Goal: Task Accomplishment & Management: Use online tool/utility

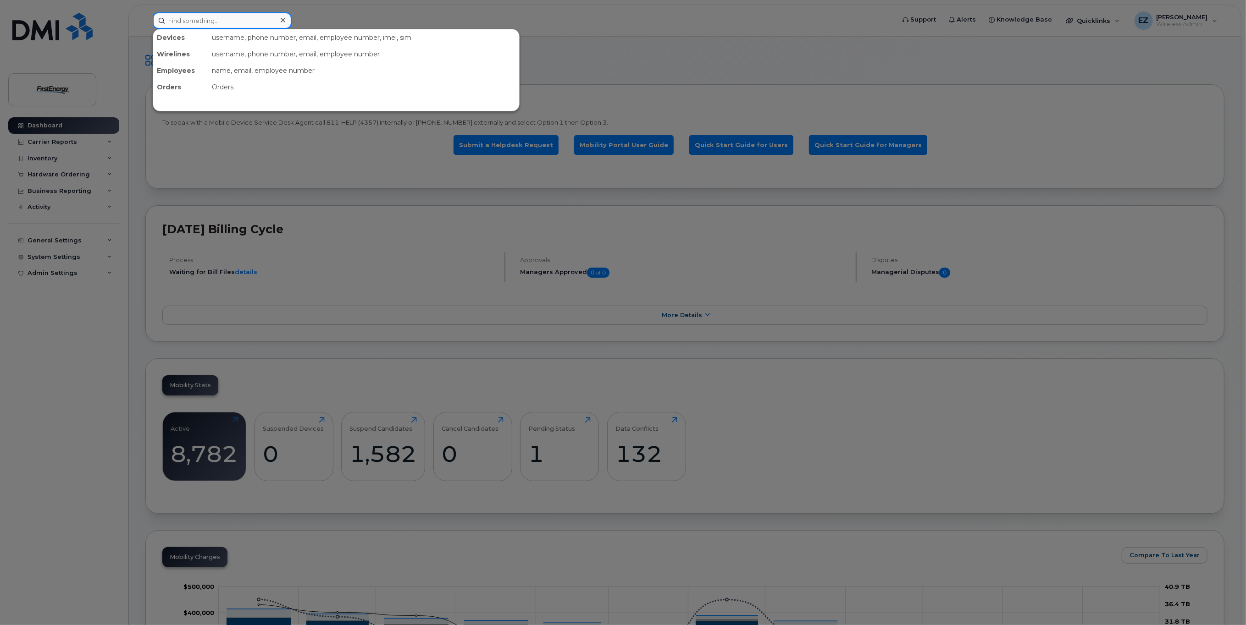
click at [208, 18] on input at bounding box center [222, 20] width 139 height 17
paste input "[PHONE_NUMBER]"
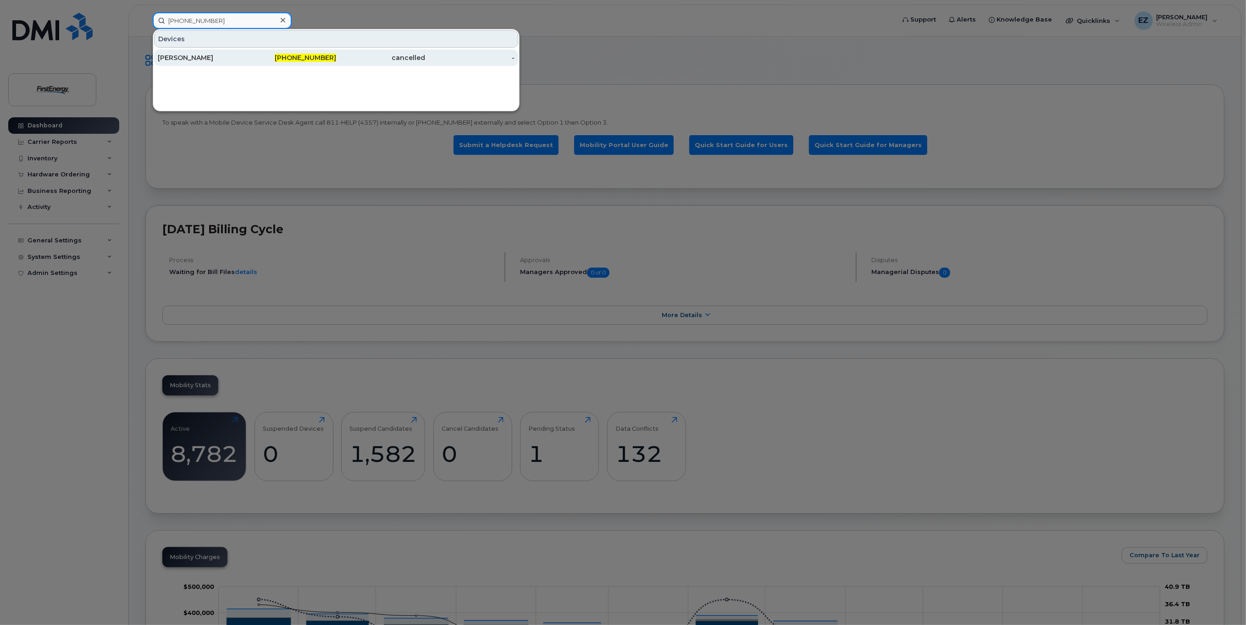
type input "[PHONE_NUMBER]"
click at [208, 59] on div "[PERSON_NAME]" at bounding box center [202, 57] width 89 height 9
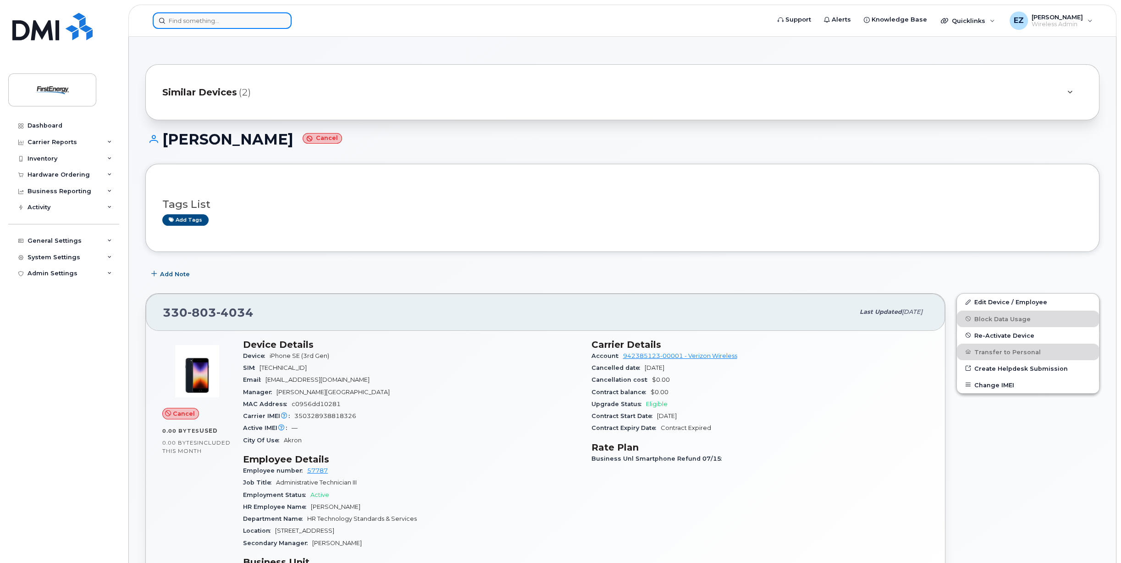
click at [185, 22] on input at bounding box center [222, 20] width 139 height 17
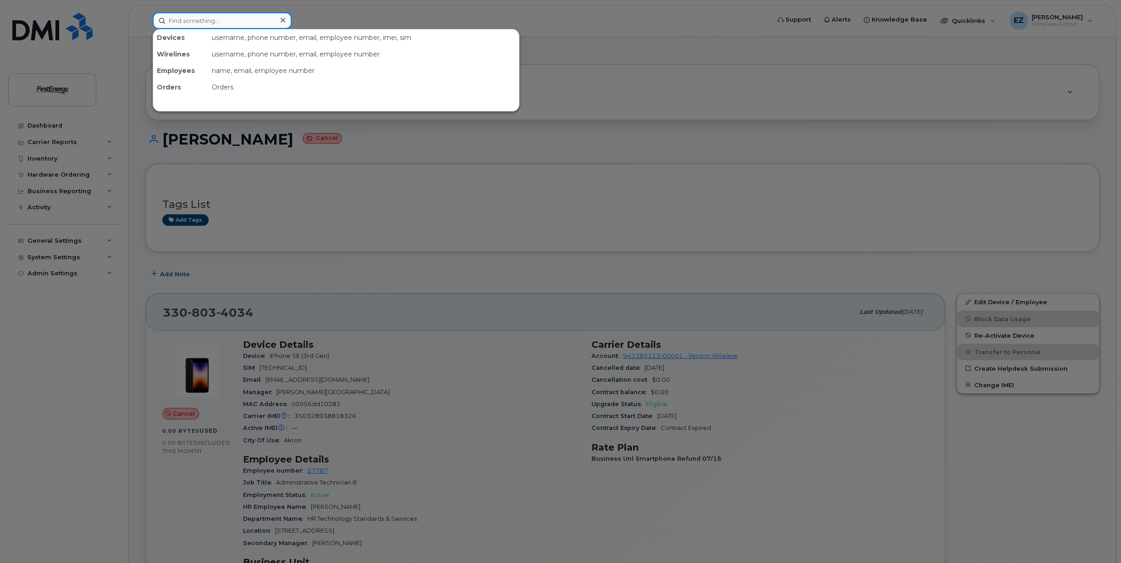
paste input "330-604-5921"
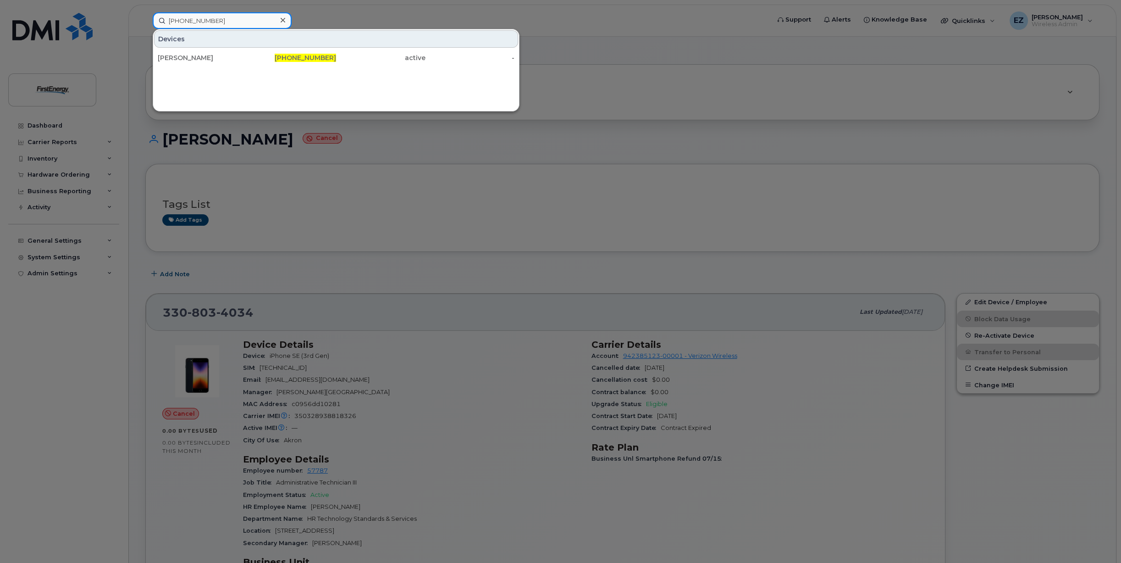
drag, startPoint x: 221, startPoint y: 22, endPoint x: 124, endPoint y: 22, distance: 97.2
click at [145, 22] on div "330-604-5921 Devices BRITTANY ERDMAN 330-604-5921 active -" at bounding box center [458, 20] width 626 height 17
paste input "724-454-6696"
drag, startPoint x: 223, startPoint y: 21, endPoint x: 123, endPoint y: 16, distance: 100.6
click at [145, 16] on div "724-454-6696 Devices SYLVIA SHAWLEY 724-454-6696 active -" at bounding box center [458, 20] width 626 height 17
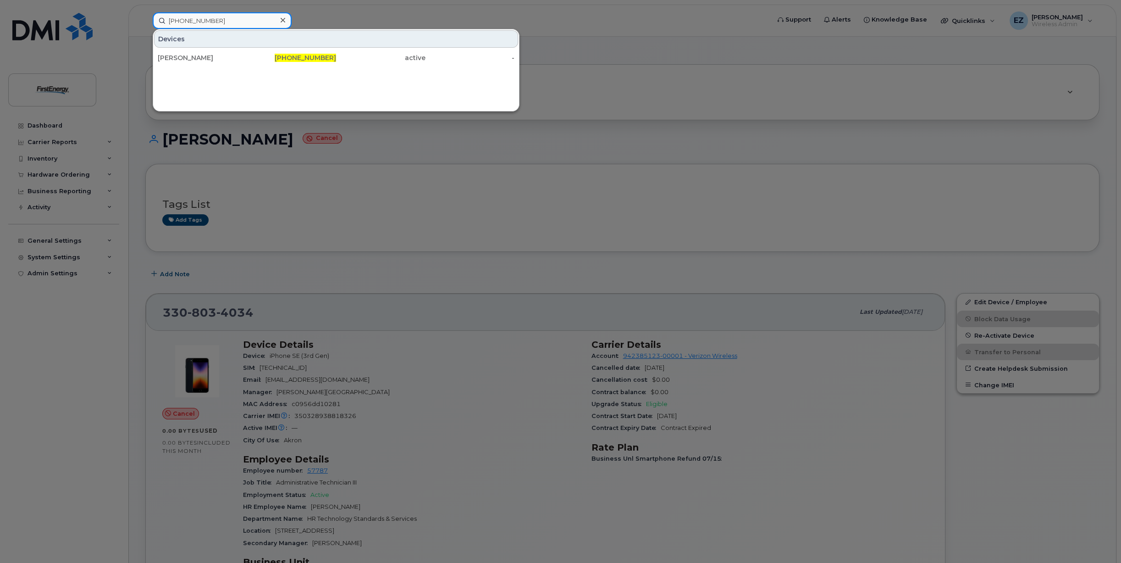
paste input "304-679-9462"
click at [226, 22] on input "304-679-9462" at bounding box center [222, 20] width 139 height 17
drag, startPoint x: 228, startPoint y: 20, endPoint x: 147, endPoint y: 20, distance: 81.6
click at [147, 20] on div "304-679-9462 Devices Jade A Santonas 304-679-9462 active -" at bounding box center [458, 20] width 626 height 17
paste input "(848) 332-3410"
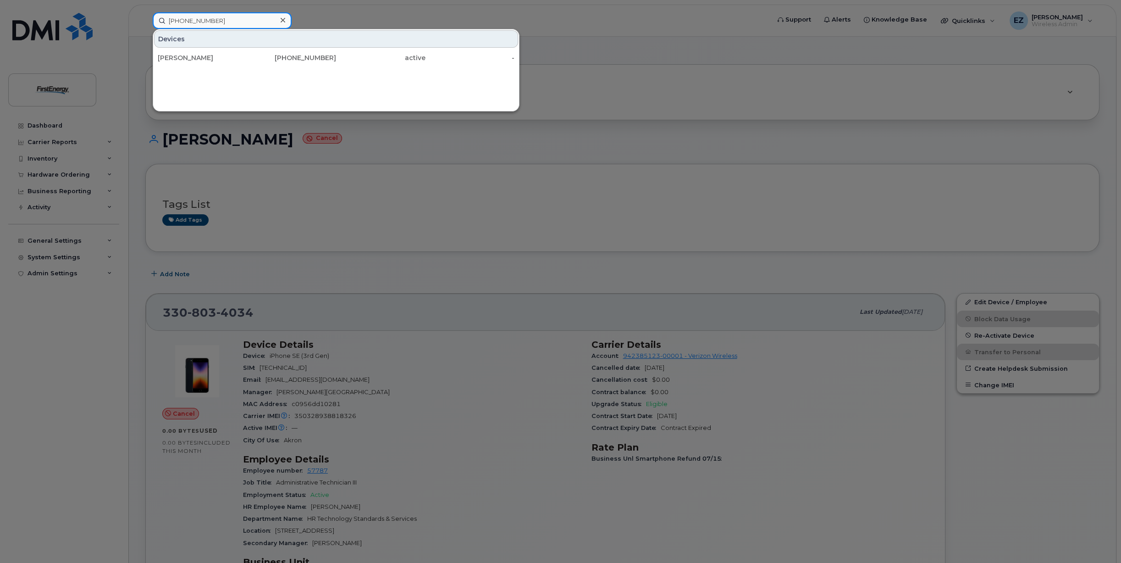
click at [227, 21] on input "(848) 332-3410" at bounding box center [222, 20] width 139 height 17
drag, startPoint x: 214, startPoint y: 22, endPoint x: 156, endPoint y: 22, distance: 57.8
click at [156, 22] on input "(848) 332-3410" at bounding box center [222, 20] width 139 height 17
paste input "740-632-8517"
click at [221, 19] on input "740-632-8517" at bounding box center [222, 20] width 139 height 17
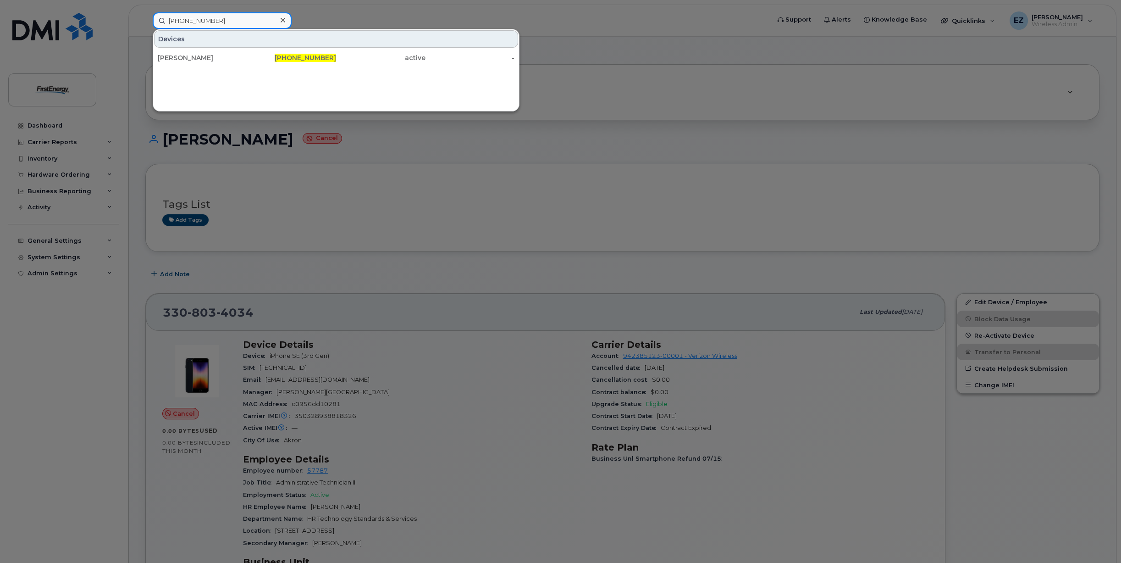
drag, startPoint x: 235, startPoint y: 20, endPoint x: 140, endPoint y: 22, distance: 94.5
click at [145, 22] on div "740-632-8517 Devices RYAN M VITEK 740-632-8517 active -" at bounding box center [458, 20] width 626 height 17
paste input "24-691-9385"
type input "724-691-9385"
click at [767, 205] on div at bounding box center [560, 281] width 1121 height 563
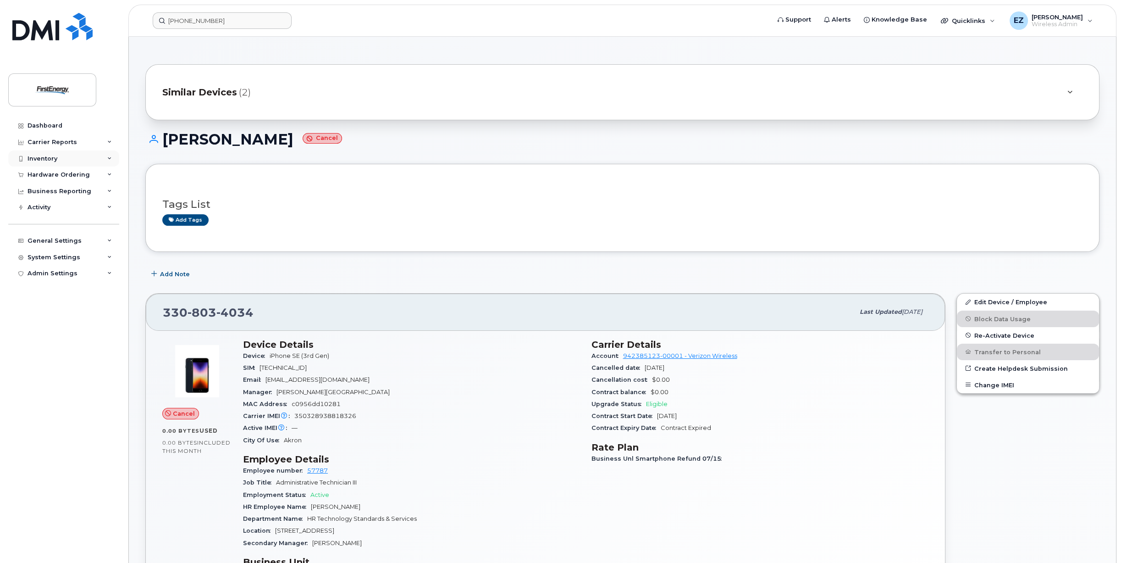
click at [47, 160] on div "Inventory" at bounding box center [43, 158] width 30 height 7
click at [53, 178] on div "Mobility Devices" at bounding box center [58, 175] width 52 height 8
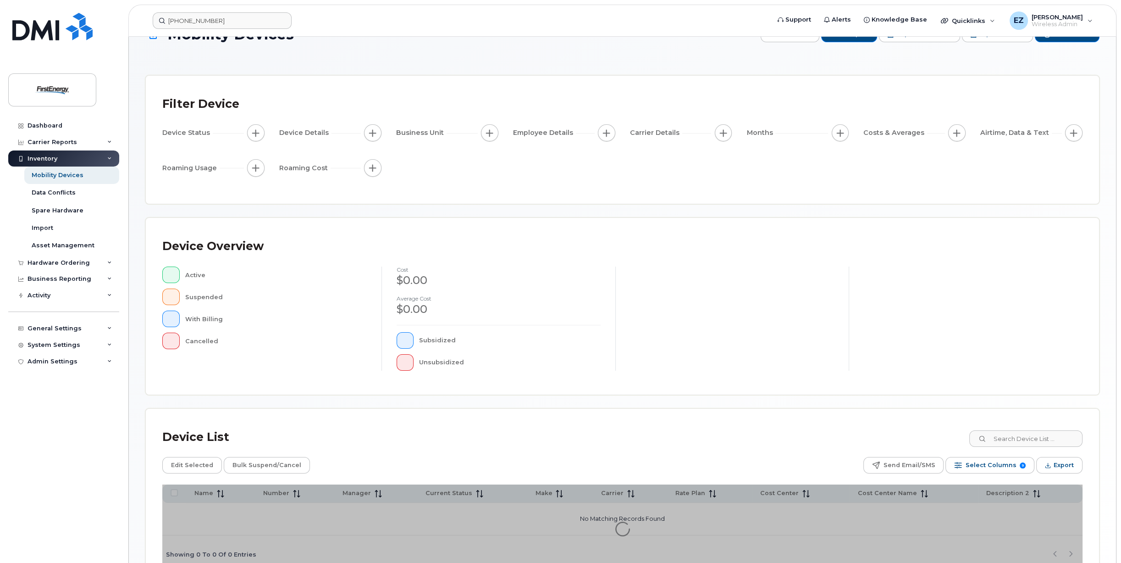
scroll to position [83, 0]
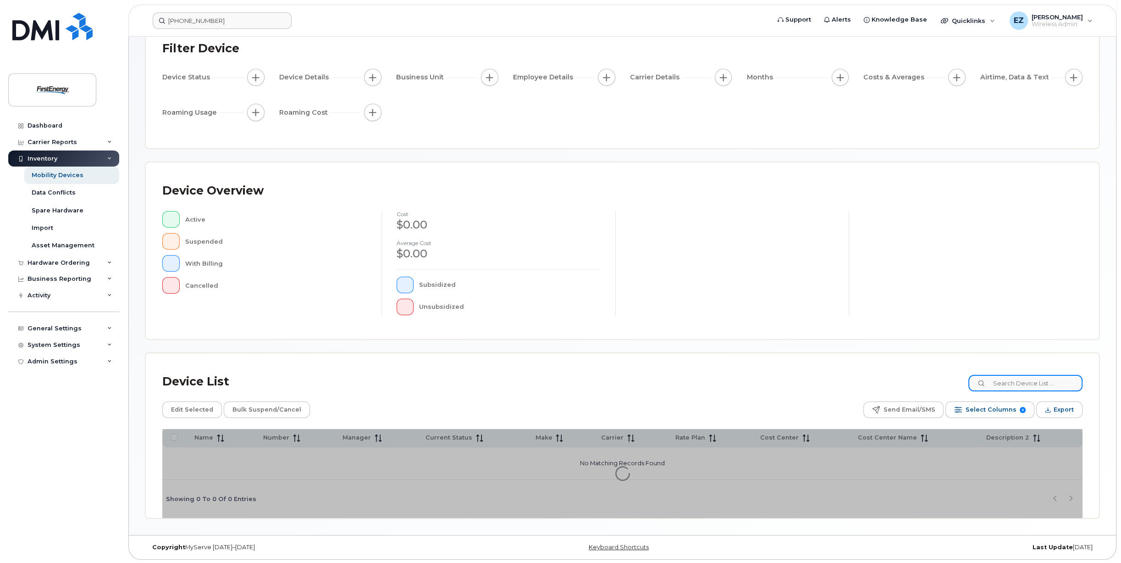
click at [1021, 383] on input at bounding box center [1025, 383] width 114 height 17
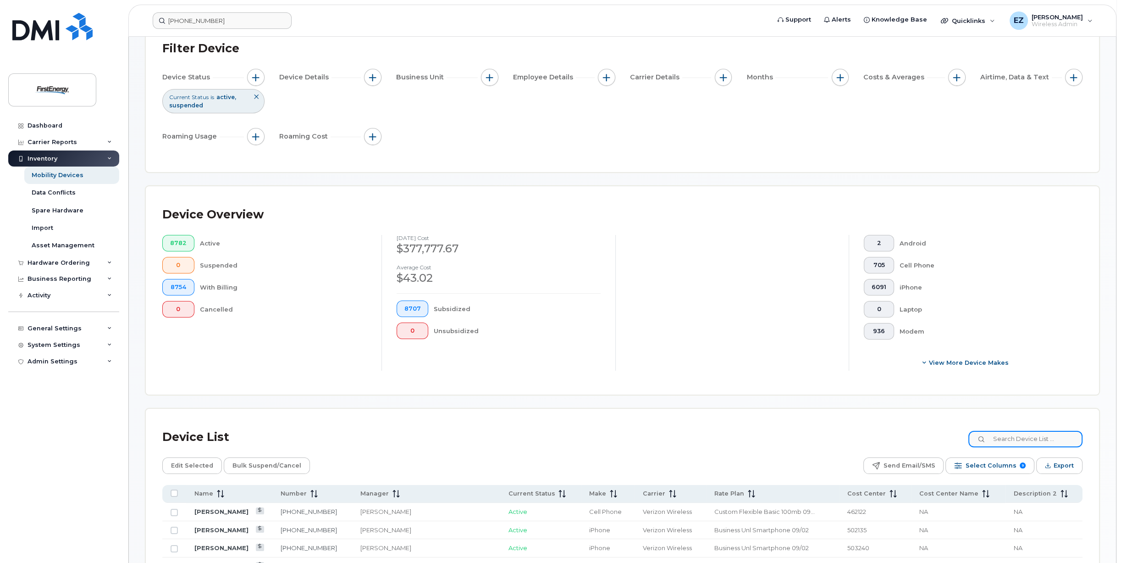
click at [1018, 435] on input at bounding box center [1025, 439] width 114 height 17
paste input "330-604-5921"
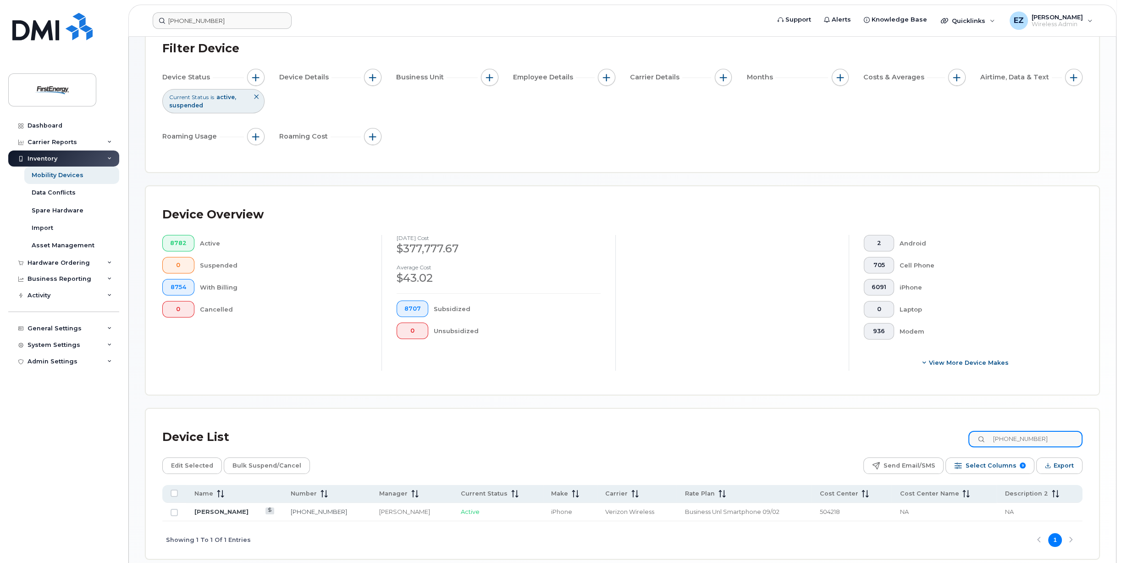
type input "330-604-5921"
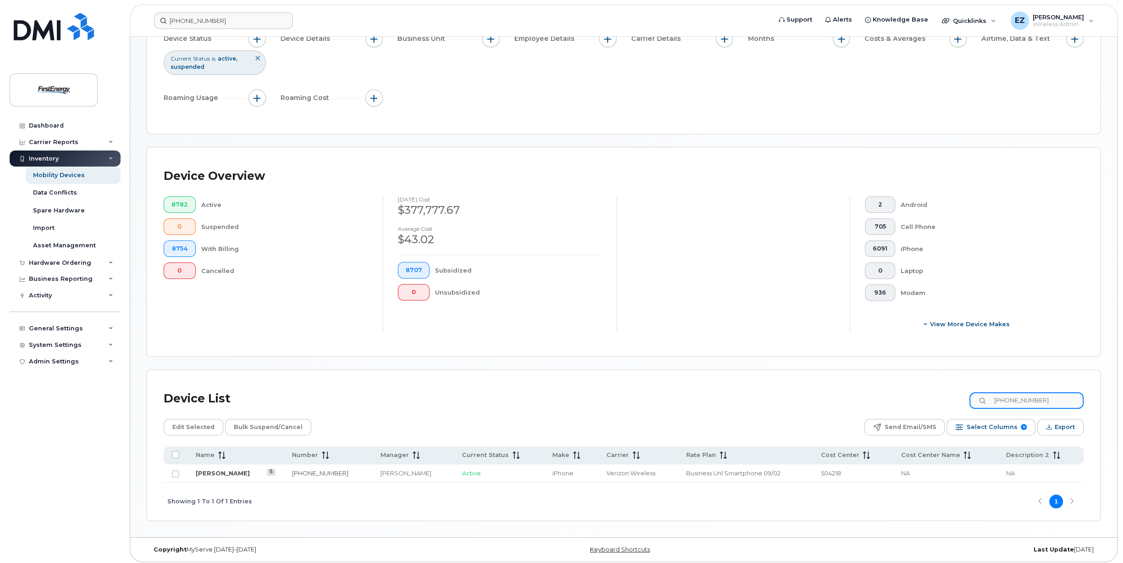
scroll to position [124, 0]
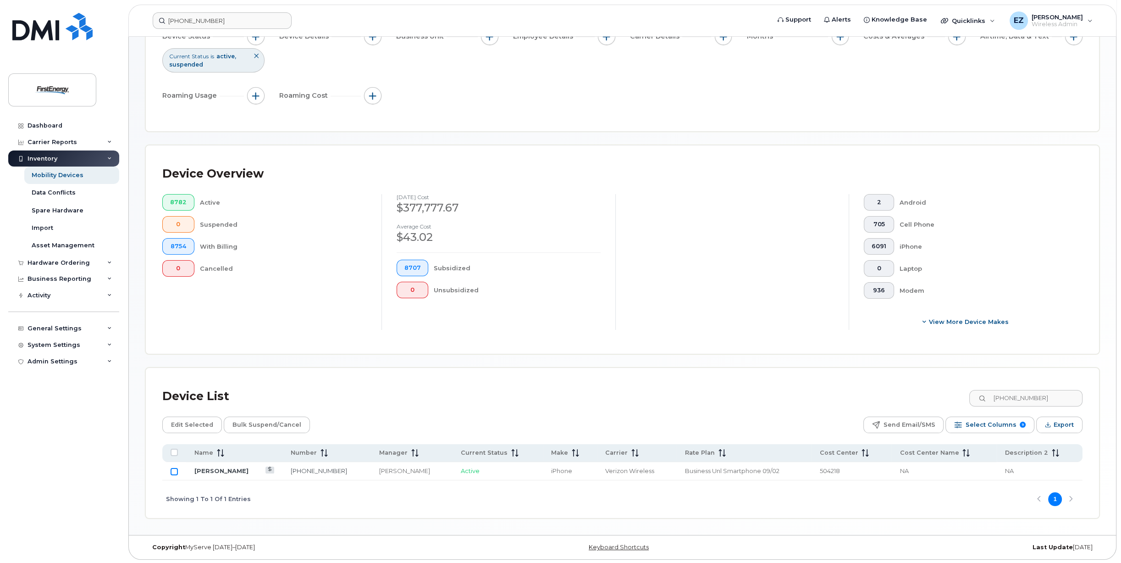
click at [175, 471] on input "Row Unselected" at bounding box center [174, 471] width 7 height 7
checkbox input "true"
drag, startPoint x: 1057, startPoint y: 398, endPoint x: 966, endPoint y: 401, distance: 90.4
click at [966, 401] on div "Device List 330-604-5921" at bounding box center [622, 396] width 920 height 24
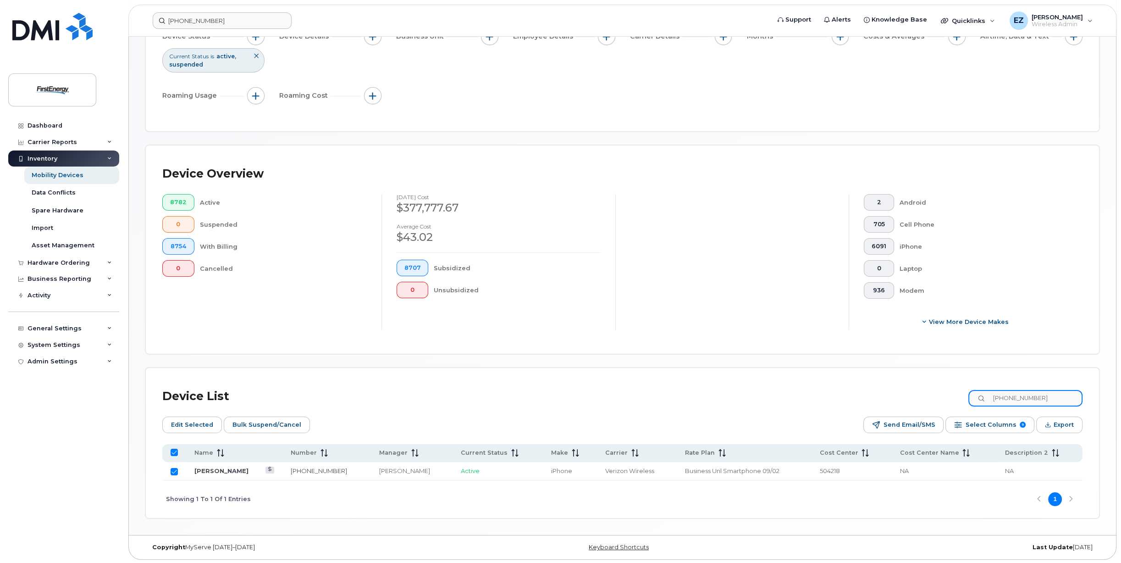
paste input "724-454-6696"
type input "724-454-6696"
checkbox input "false"
type input "724-454-6696"
click at [173, 471] on input "Row Unselected" at bounding box center [174, 471] width 7 height 7
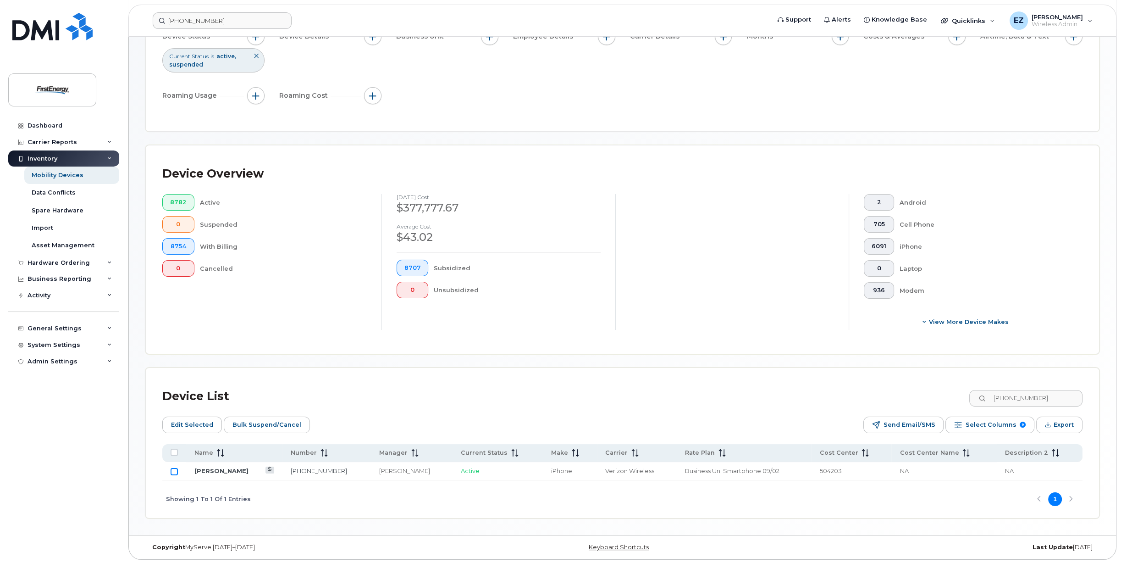
checkbox input "true"
drag, startPoint x: 1066, startPoint y: 396, endPoint x: 967, endPoint y: 396, distance: 99.1
click at [967, 396] on div "Device List 724-454-6696" at bounding box center [622, 396] width 920 height 24
paste input "304-679-9462"
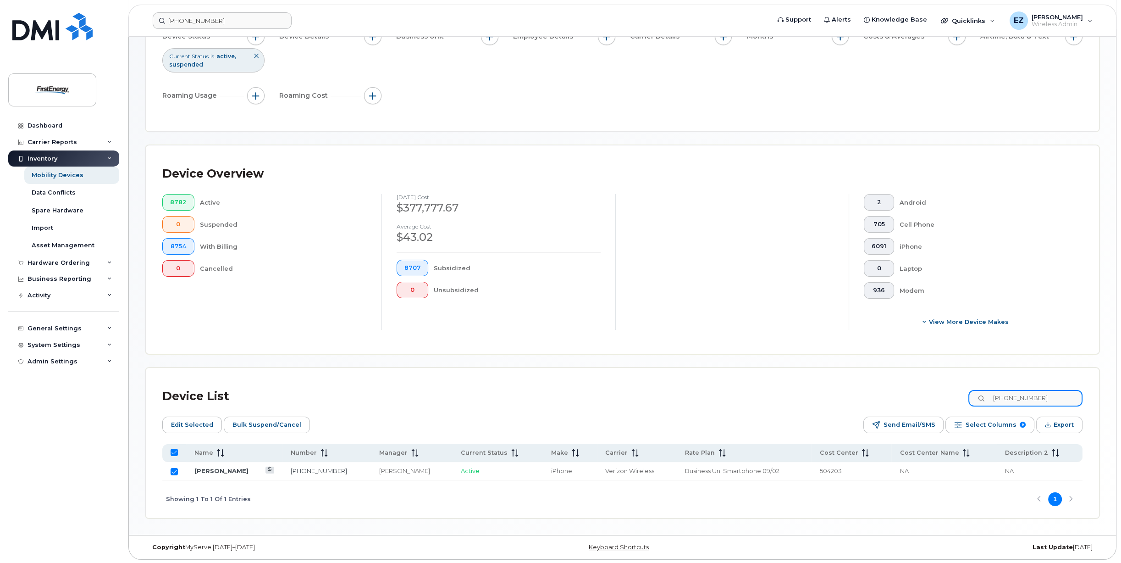
type input "304-679-9462"
checkbox input "false"
type input "304-679-9462"
click at [176, 471] on input "Row Unselected" at bounding box center [174, 471] width 7 height 7
checkbox input "true"
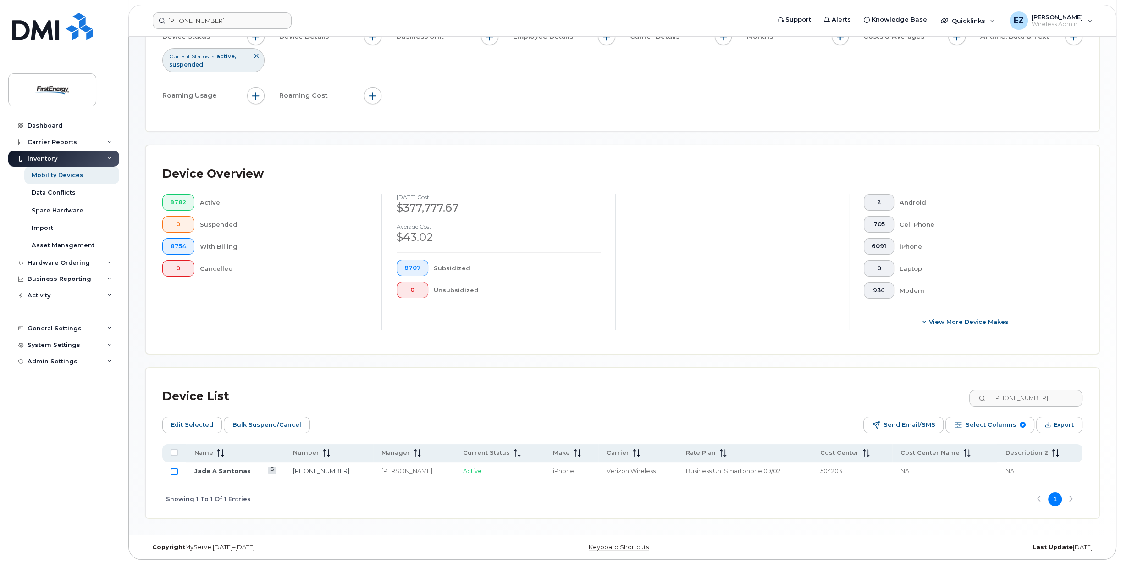
checkbox input "true"
drag, startPoint x: 1059, startPoint y: 398, endPoint x: 966, endPoint y: 395, distance: 93.1
click at [966, 395] on div "Device List 304-679-9462" at bounding box center [622, 396] width 920 height 24
paste input "(848) 332-3410"
type input "(848) 332-3410"
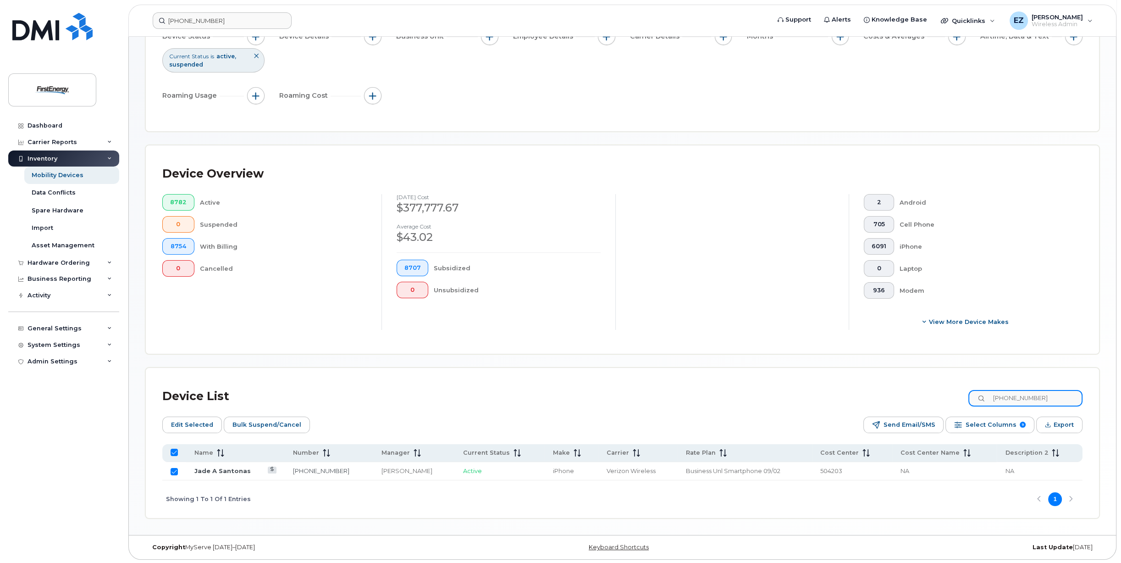
checkbox input "false"
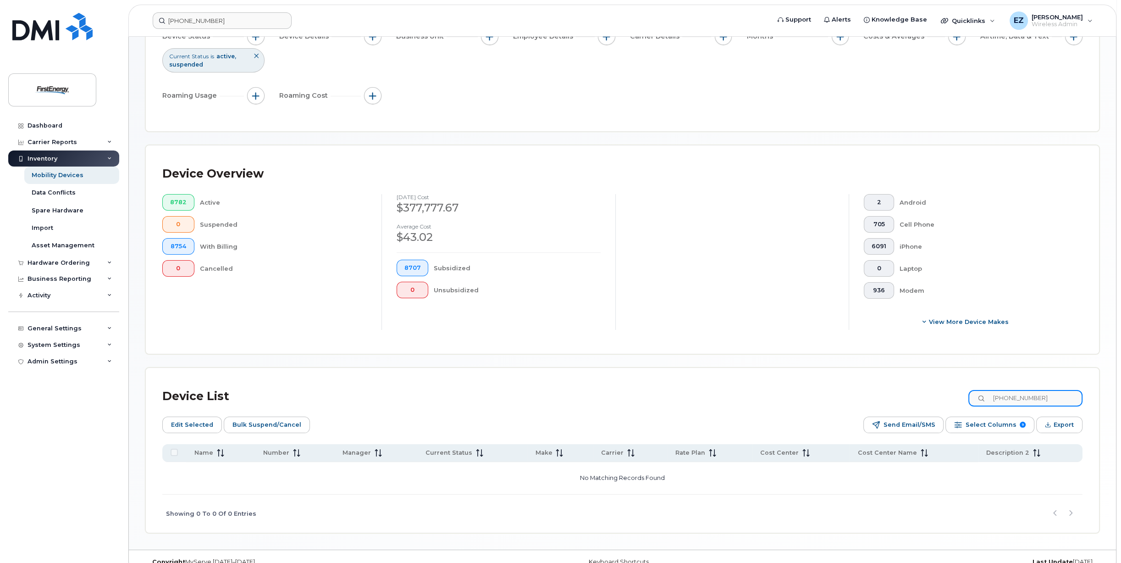
click at [1002, 398] on input "(848) 332-3410" at bounding box center [1025, 398] width 114 height 17
click at [1015, 396] on input "848) 332-3410" at bounding box center [1025, 398] width 114 height 17
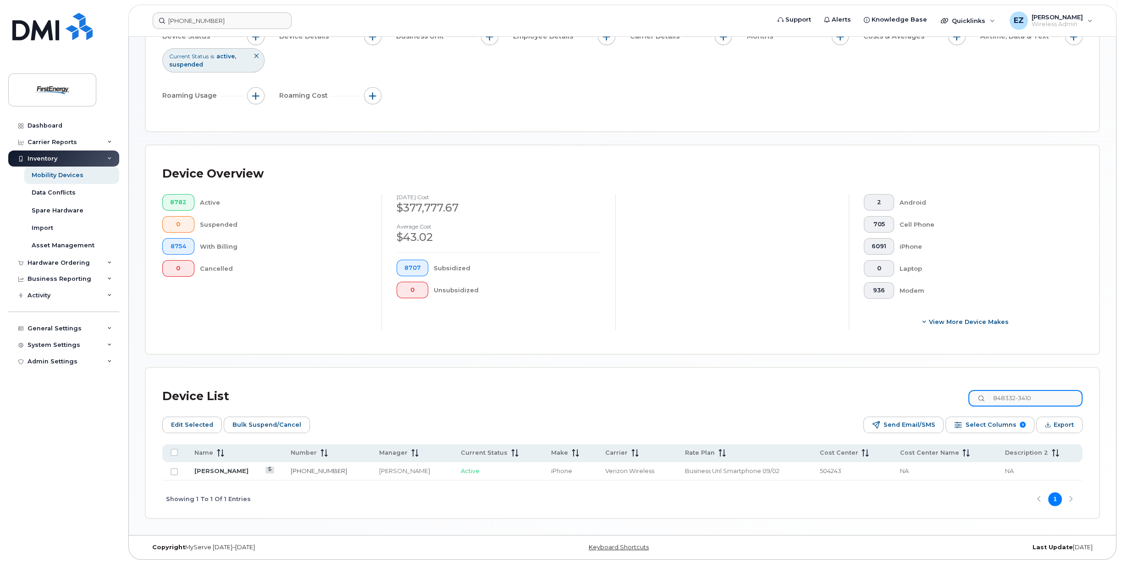
click at [1026, 396] on input "848332-3410" at bounding box center [1025, 398] width 114 height 17
type input "848332-3410"
click at [174, 471] on input "Row Unselected" at bounding box center [174, 471] width 7 height 7
checkbox input "true"
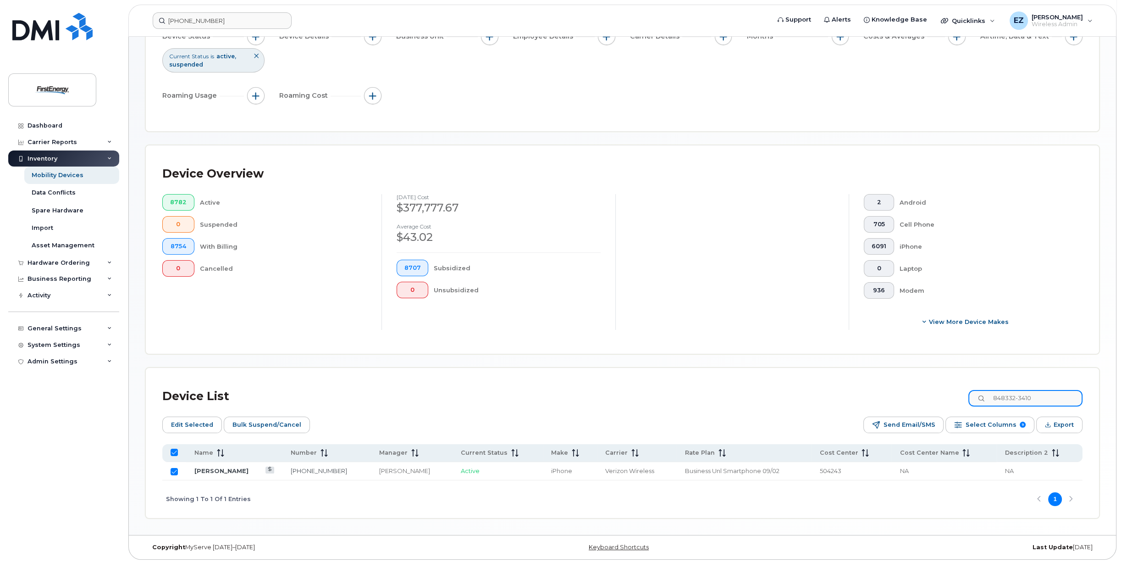
drag, startPoint x: 1040, startPoint y: 397, endPoint x: 988, endPoint y: 398, distance: 51.8
click at [988, 398] on div "848332-3410" at bounding box center [1025, 398] width 114 height 17
paste input "740-632-8517"
type input "740-632-8517"
checkbox input "false"
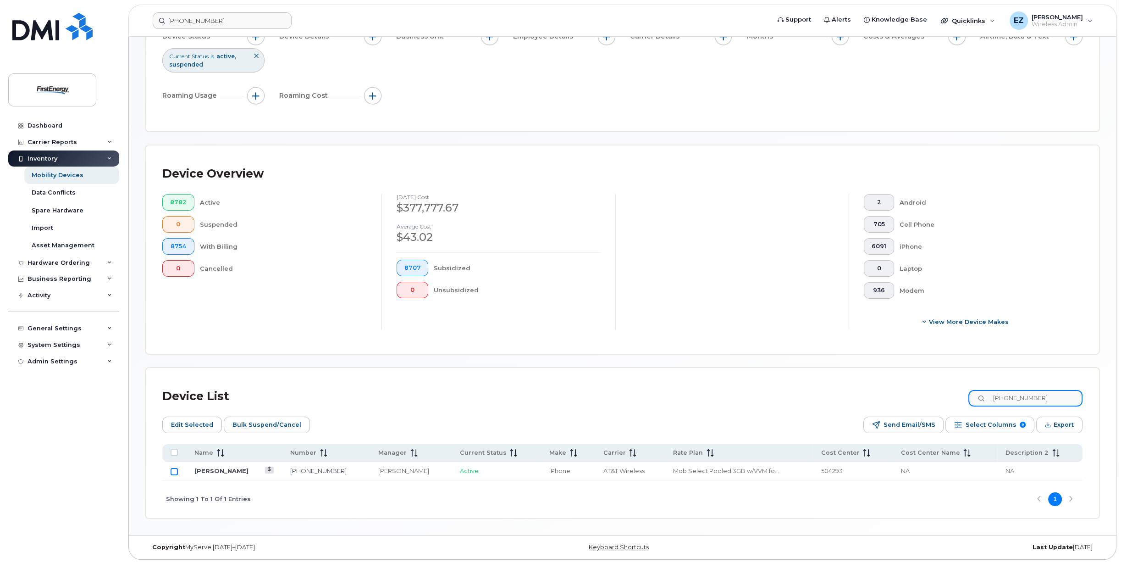
type input "740-632-8517"
click at [172, 471] on input "Row Unselected" at bounding box center [174, 471] width 7 height 7
checkbox input "true"
drag, startPoint x: 1053, startPoint y: 396, endPoint x: 979, endPoint y: 394, distance: 73.9
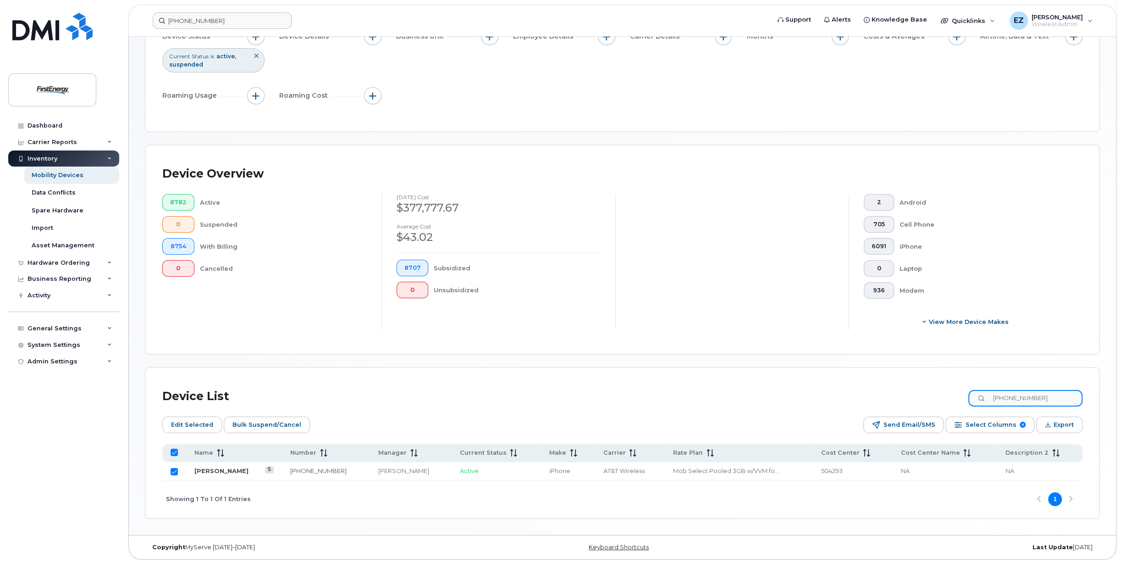
click at [979, 394] on input "740-632-8517" at bounding box center [1025, 398] width 114 height 17
paste input "24-691-9385"
type input "724-691-9385"
checkbox input "false"
type input "724-691-9385"
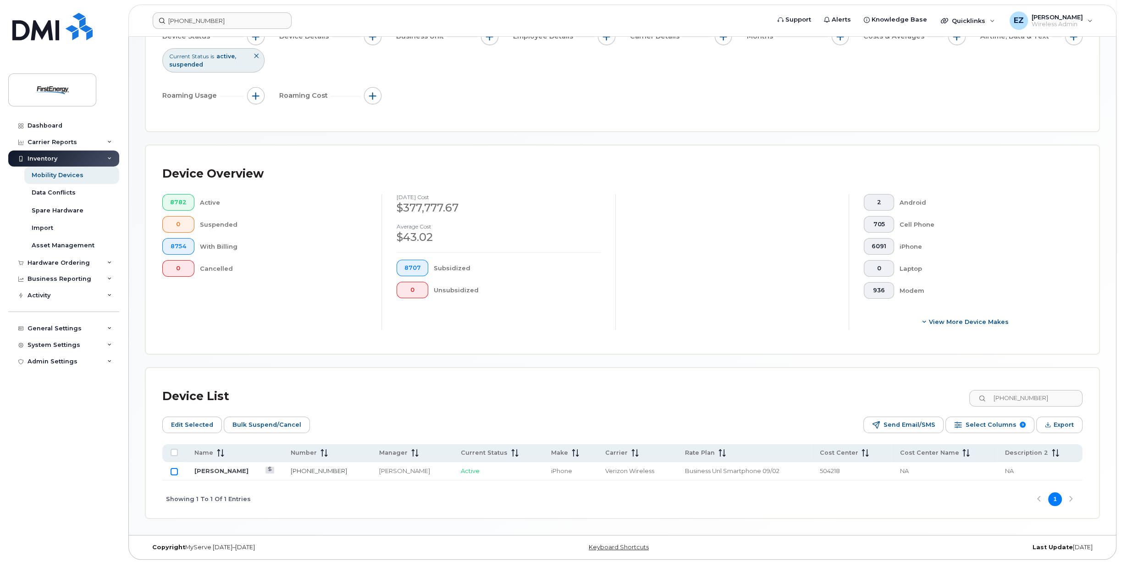
click at [176, 469] on input "Row Unselected" at bounding box center [174, 471] width 7 height 7
checkbox input "true"
click at [260, 426] on span "Bulk Suspend/Cancel" at bounding box center [266, 425] width 69 height 14
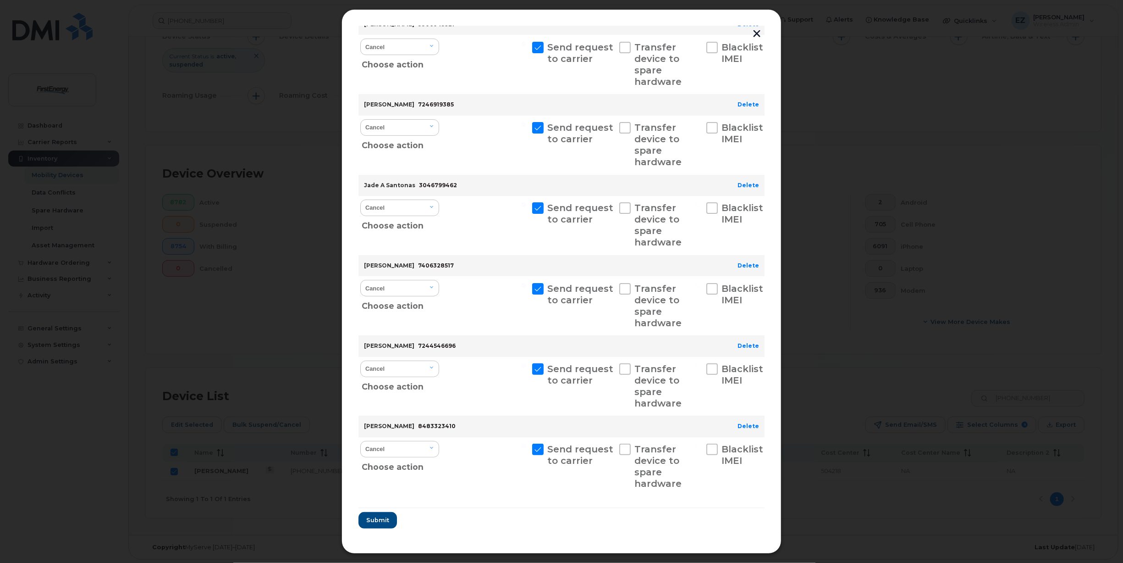
scroll to position [118, 0]
click at [382, 516] on span "Submit" at bounding box center [377, 519] width 23 height 9
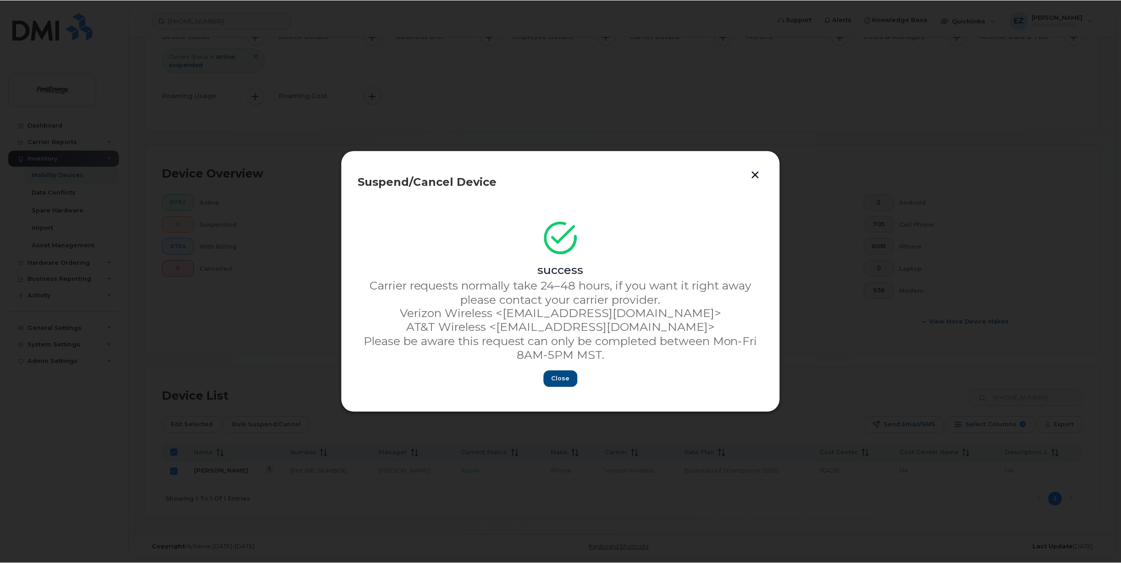
scroll to position [0, 0]
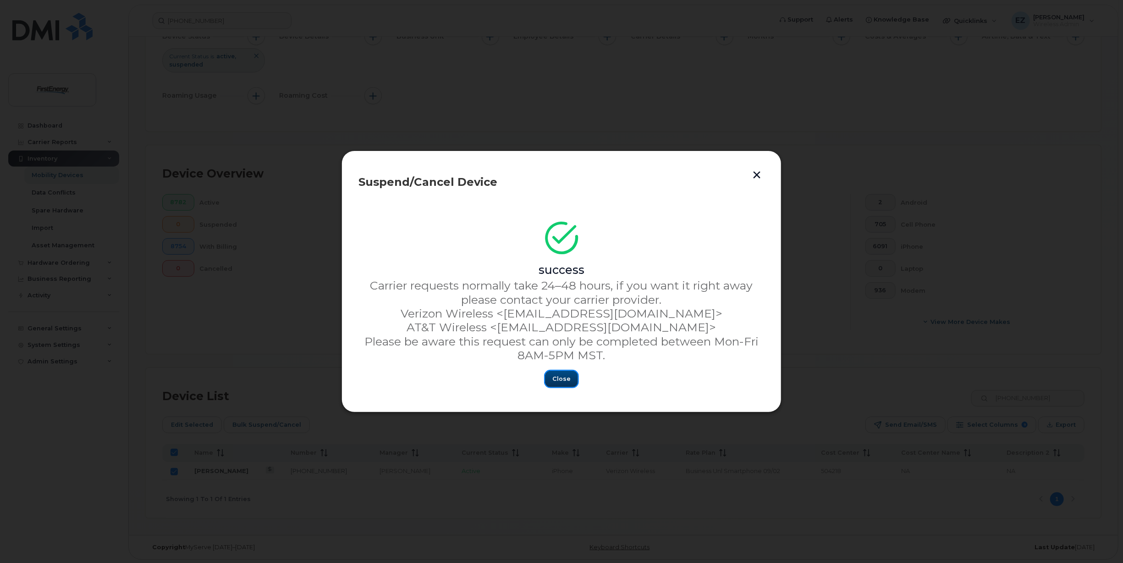
click at [552, 384] on button "Close" at bounding box center [561, 379] width 33 height 17
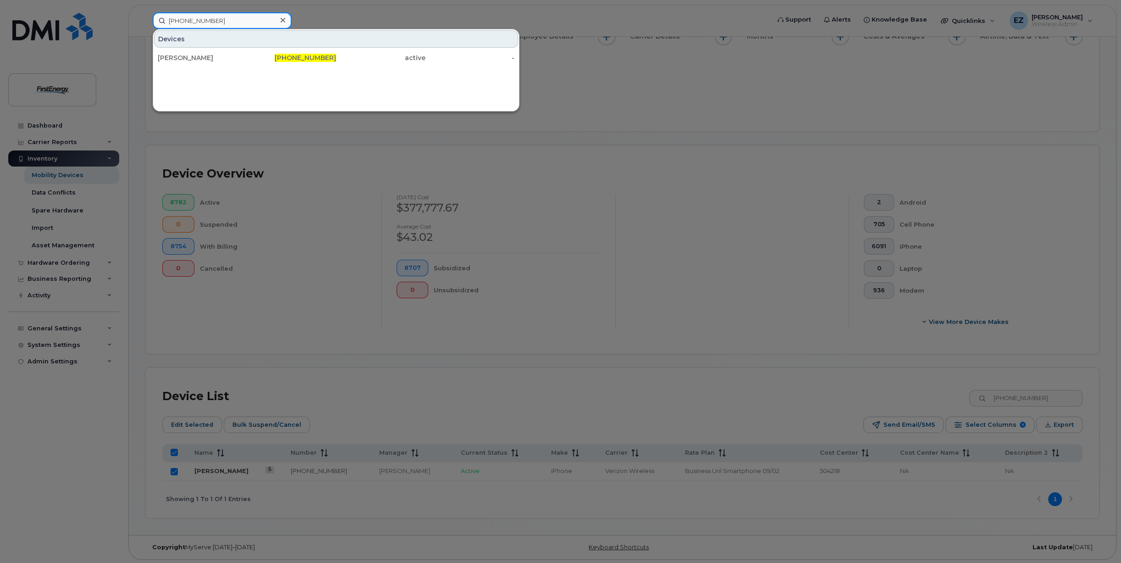
click at [234, 22] on input "724-691-9385" at bounding box center [222, 20] width 139 height 17
drag, startPoint x: 242, startPoint y: 22, endPoint x: 128, endPoint y: 20, distance: 113.7
click at [145, 21] on div "724-691-9385 Devices David S Carter 724-691-9385 active -" at bounding box center [458, 20] width 626 height 17
paste input "419806511"
type input "4198065115"
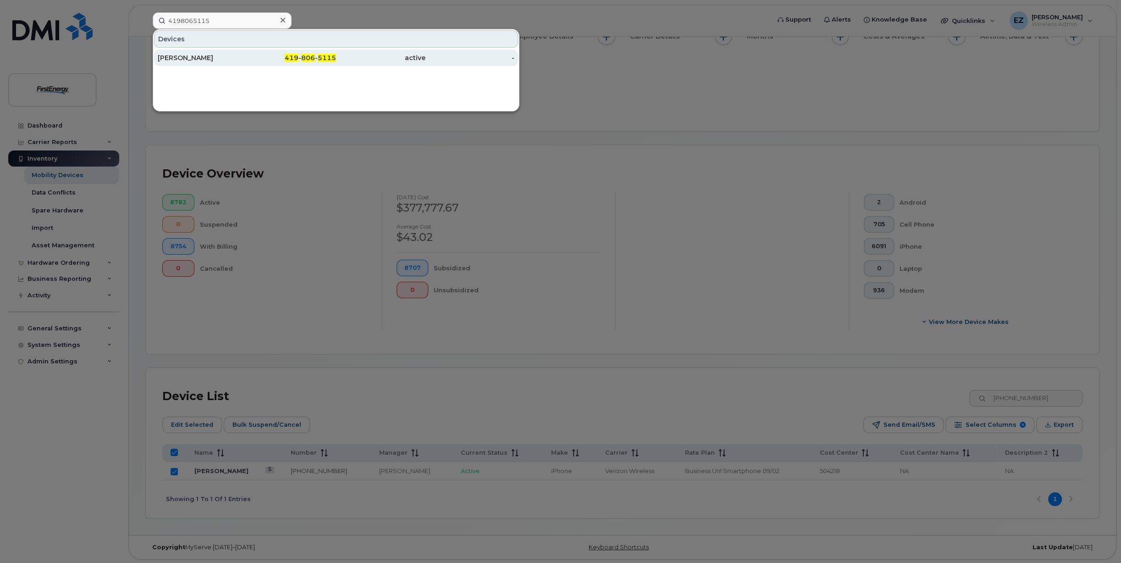
click at [199, 59] on div "ANDREW P CAMPBELL" at bounding box center [202, 57] width 89 height 9
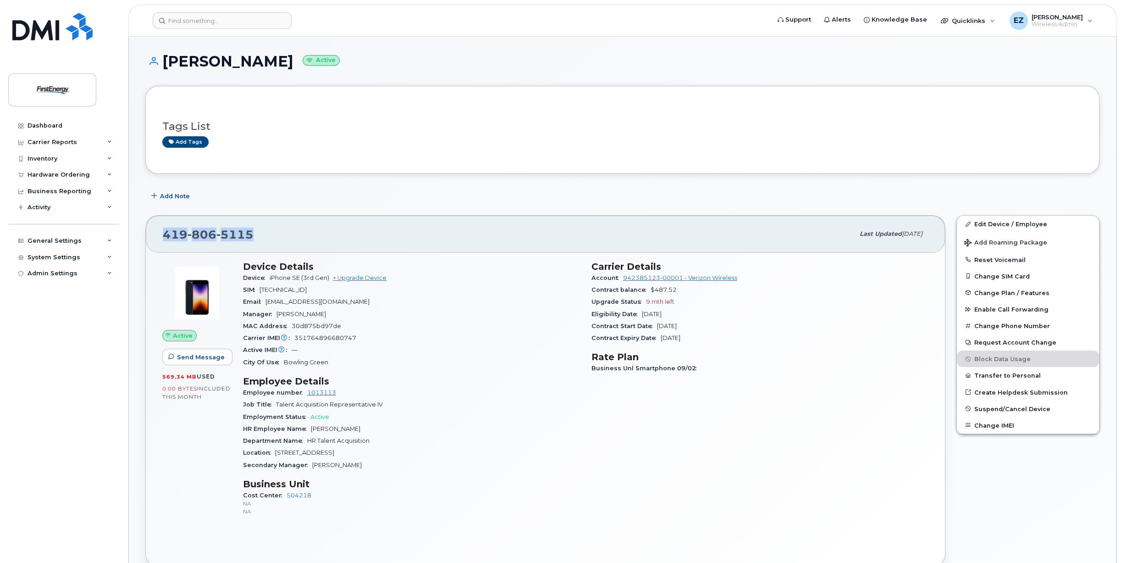
drag, startPoint x: 293, startPoint y: 234, endPoint x: 161, endPoint y: 234, distance: 132.5
click at [161, 234] on div "[PHONE_NUMBER] Last updated [DATE]" at bounding box center [545, 234] width 799 height 37
copy span "[PHONE_NUMBER]"
